Goal: Task Accomplishment & Management: Use online tool/utility

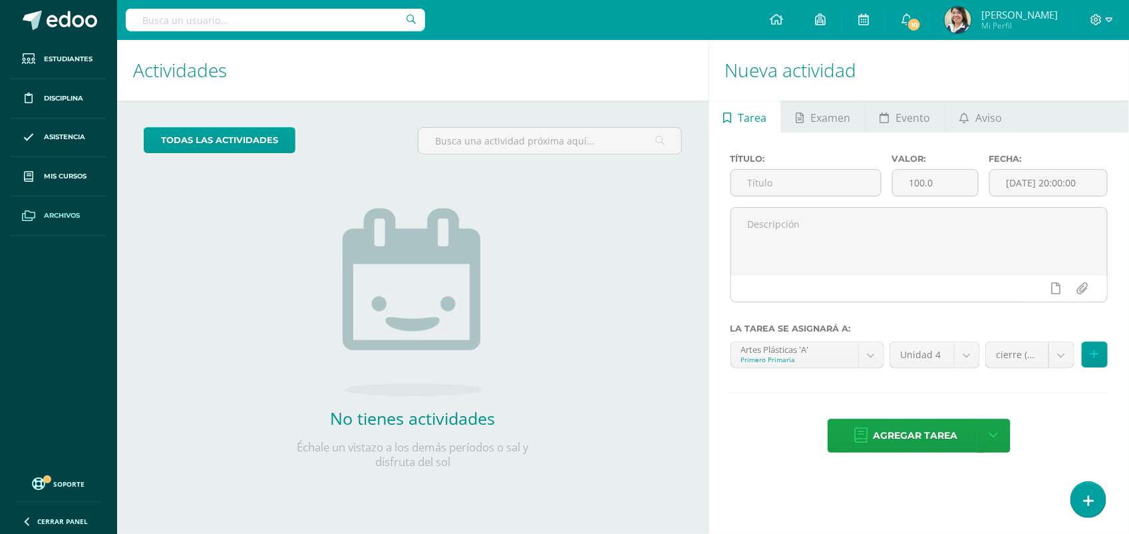
click at [61, 212] on span "Archivos" at bounding box center [62, 215] width 36 height 11
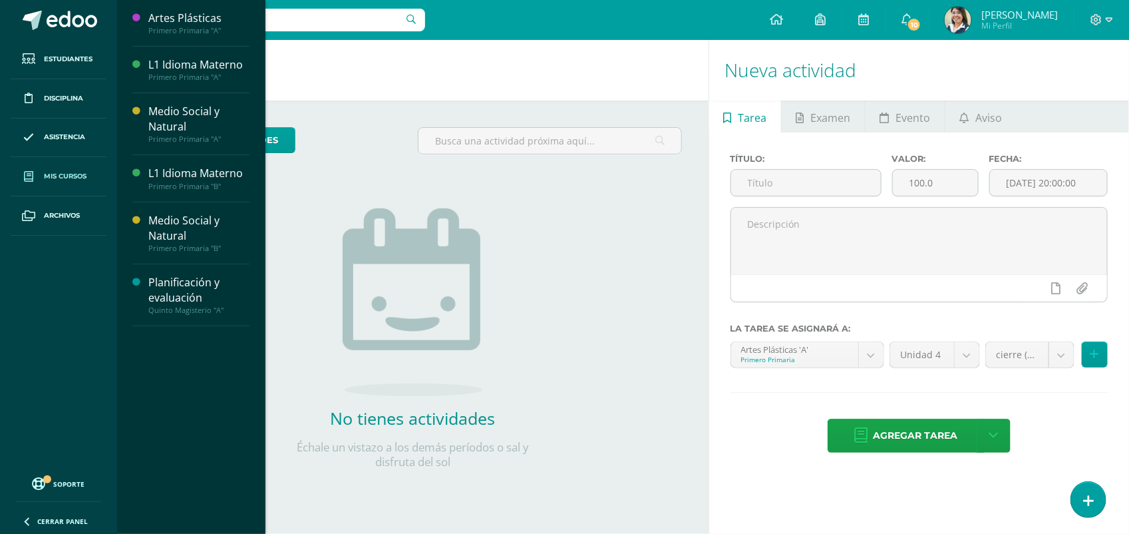
click at [69, 180] on span "Mis cursos" at bounding box center [65, 176] width 43 height 11
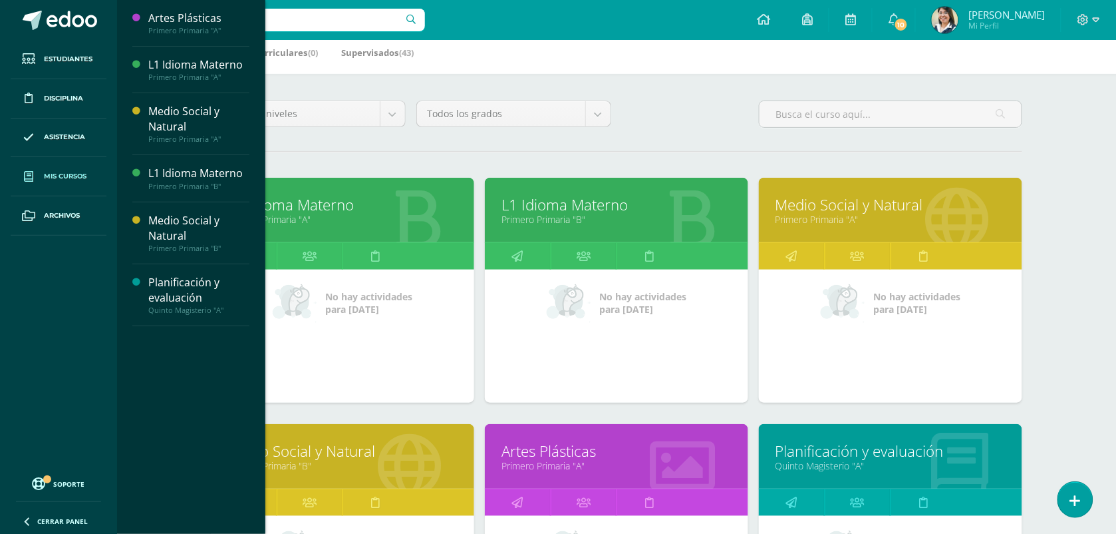
scroll to position [166, 0]
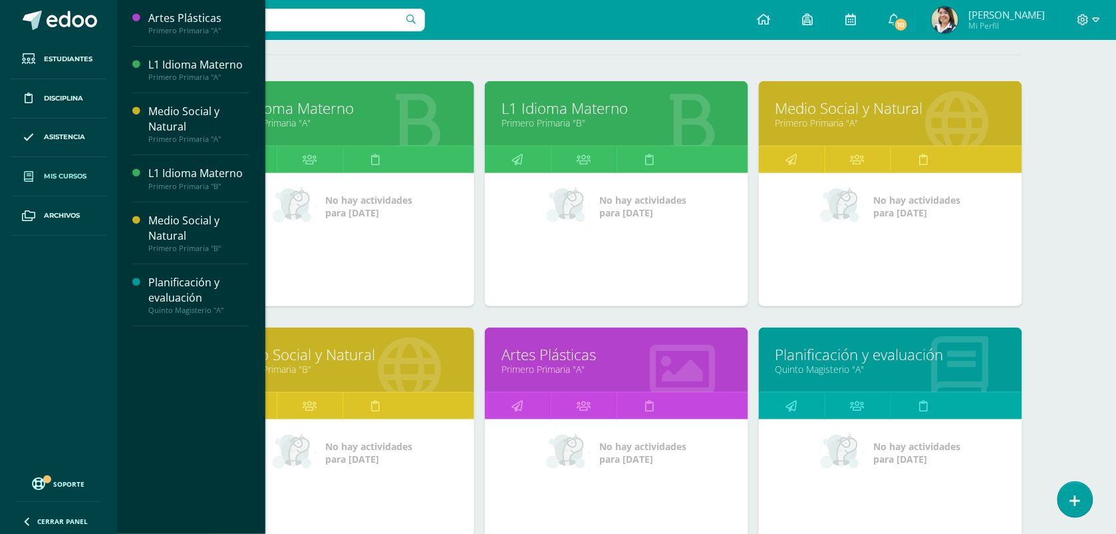
click at [830, 366] on link "Quinto Magisterio "A"" at bounding box center [891, 369] width 230 height 13
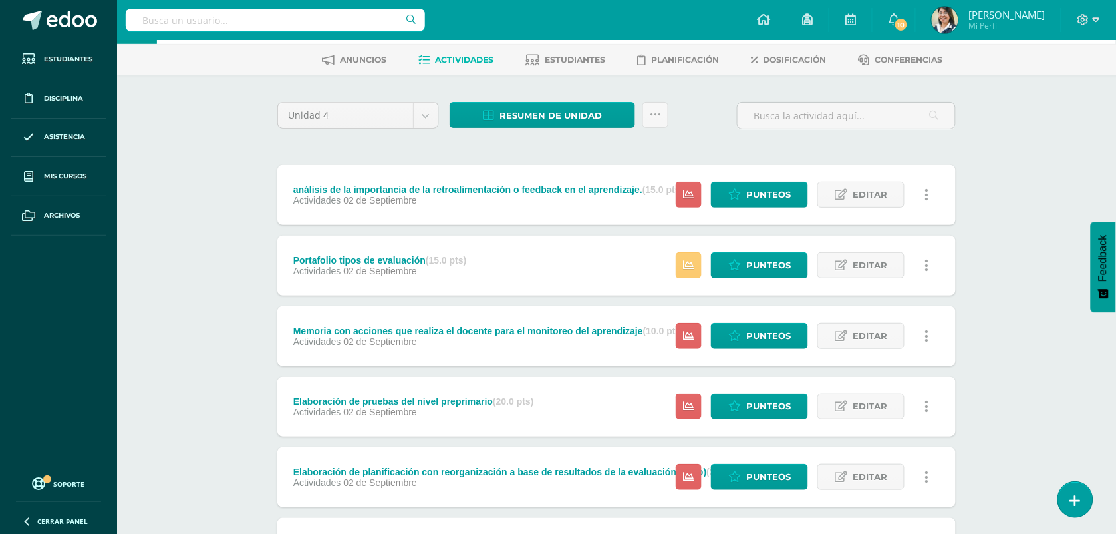
scroll to position [83, 0]
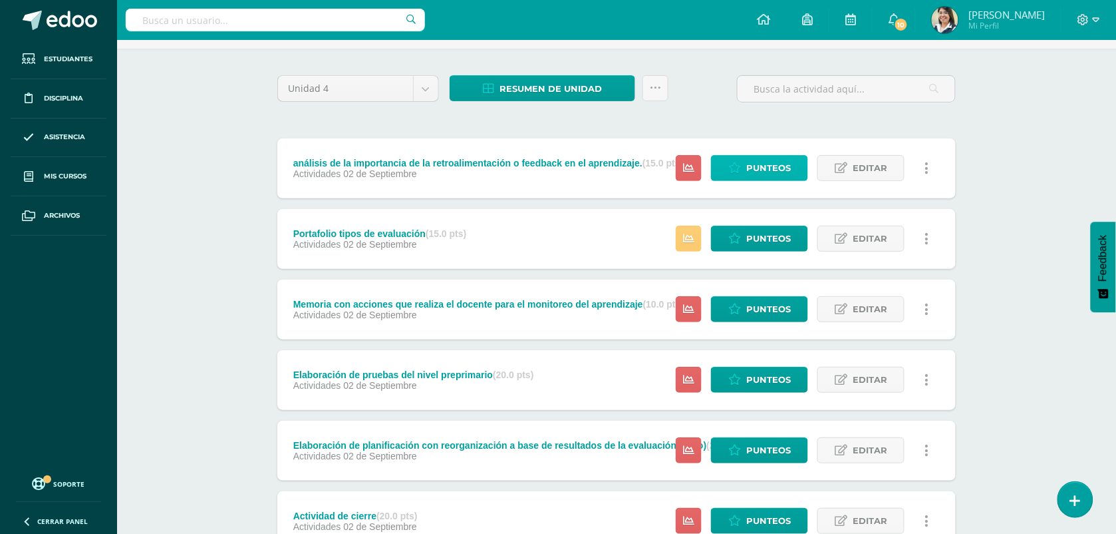
click at [729, 165] on link "Punteos" at bounding box center [759, 168] width 97 height 26
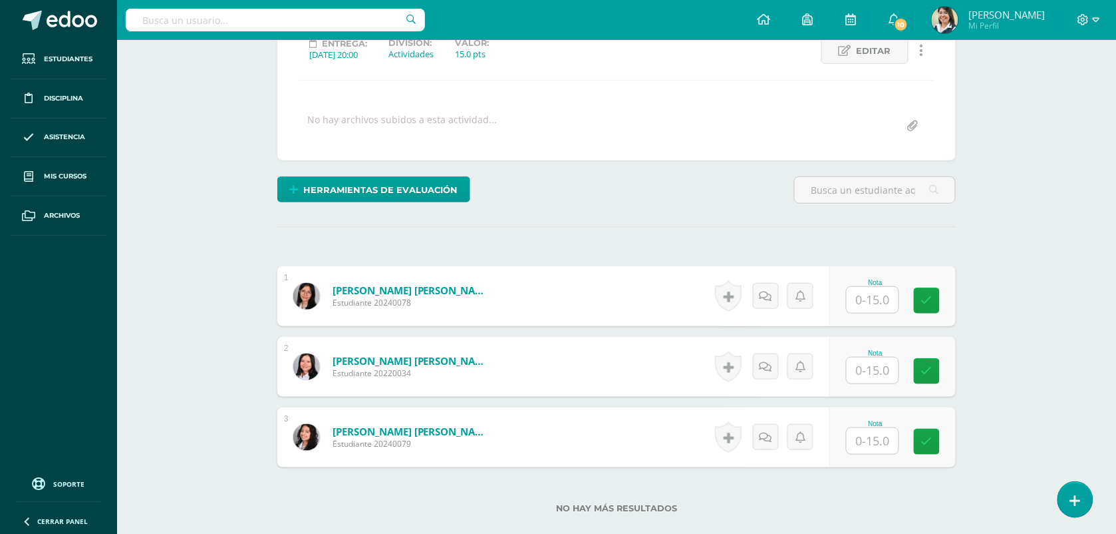
scroll to position [263, 0]
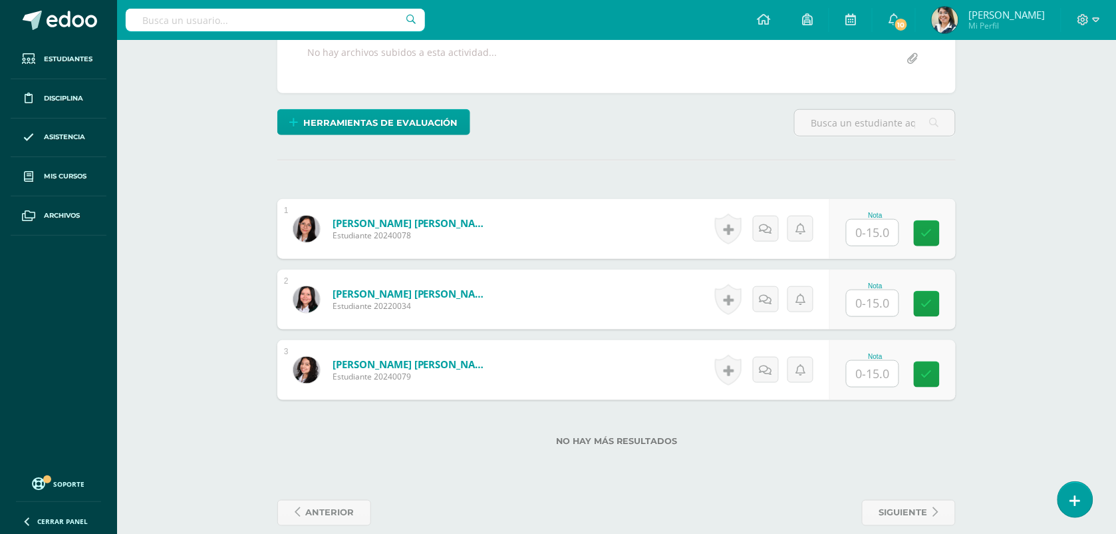
click at [872, 234] on input "text" at bounding box center [873, 233] width 52 height 26
type input "15"
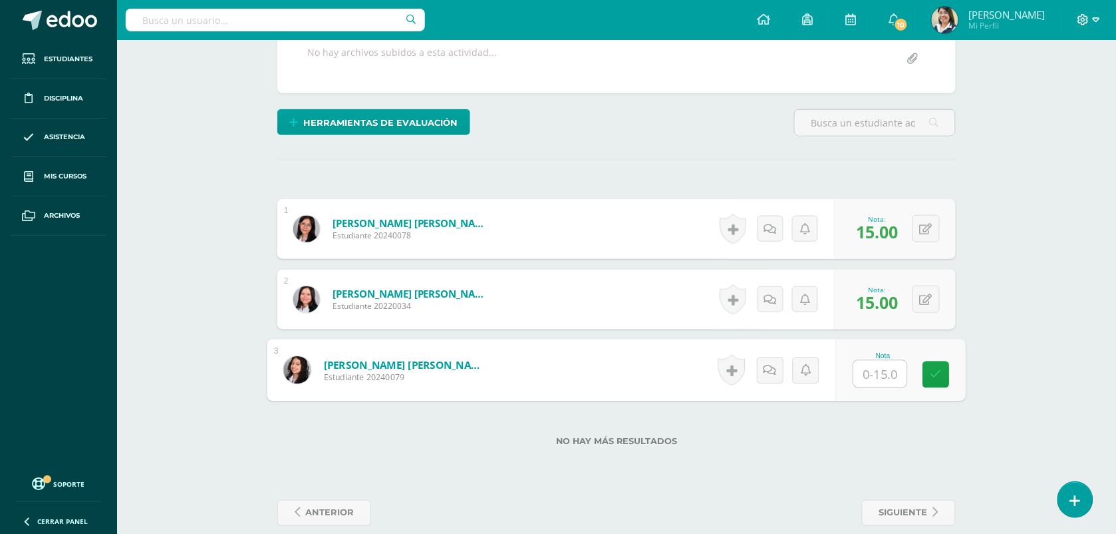
click at [1094, 20] on icon at bounding box center [1096, 20] width 7 height 12
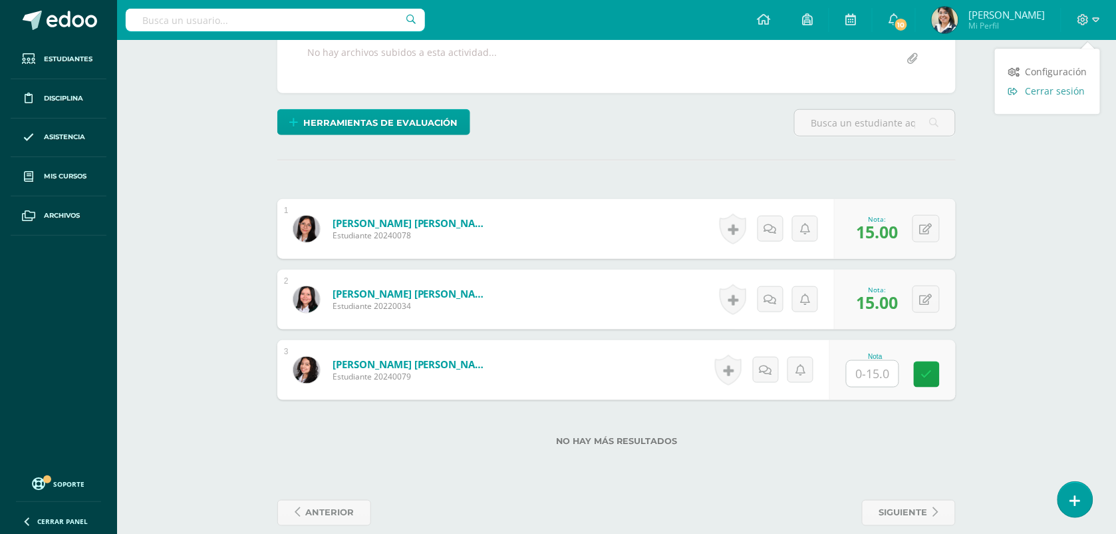
click at [1069, 91] on span "Cerrar sesión" at bounding box center [1055, 91] width 60 height 13
